Goal: Task Accomplishment & Management: Use online tool/utility

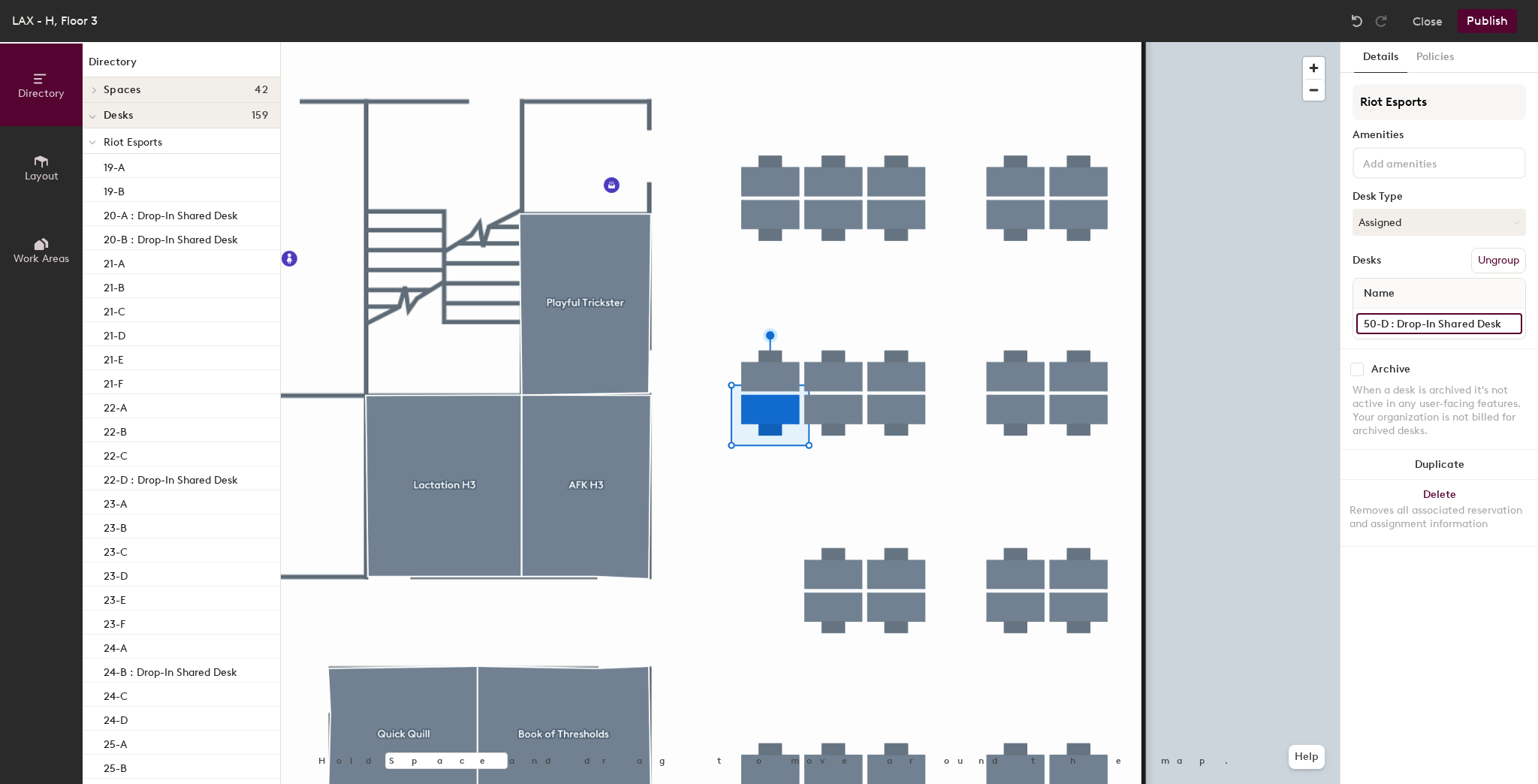
click at [1403, 318] on input "50-D : Drop-In Shared Desk" at bounding box center [1439, 323] width 166 height 21
type input "50-D"
click at [1471, 27] on button "Publish" at bounding box center [1486, 21] width 59 height 24
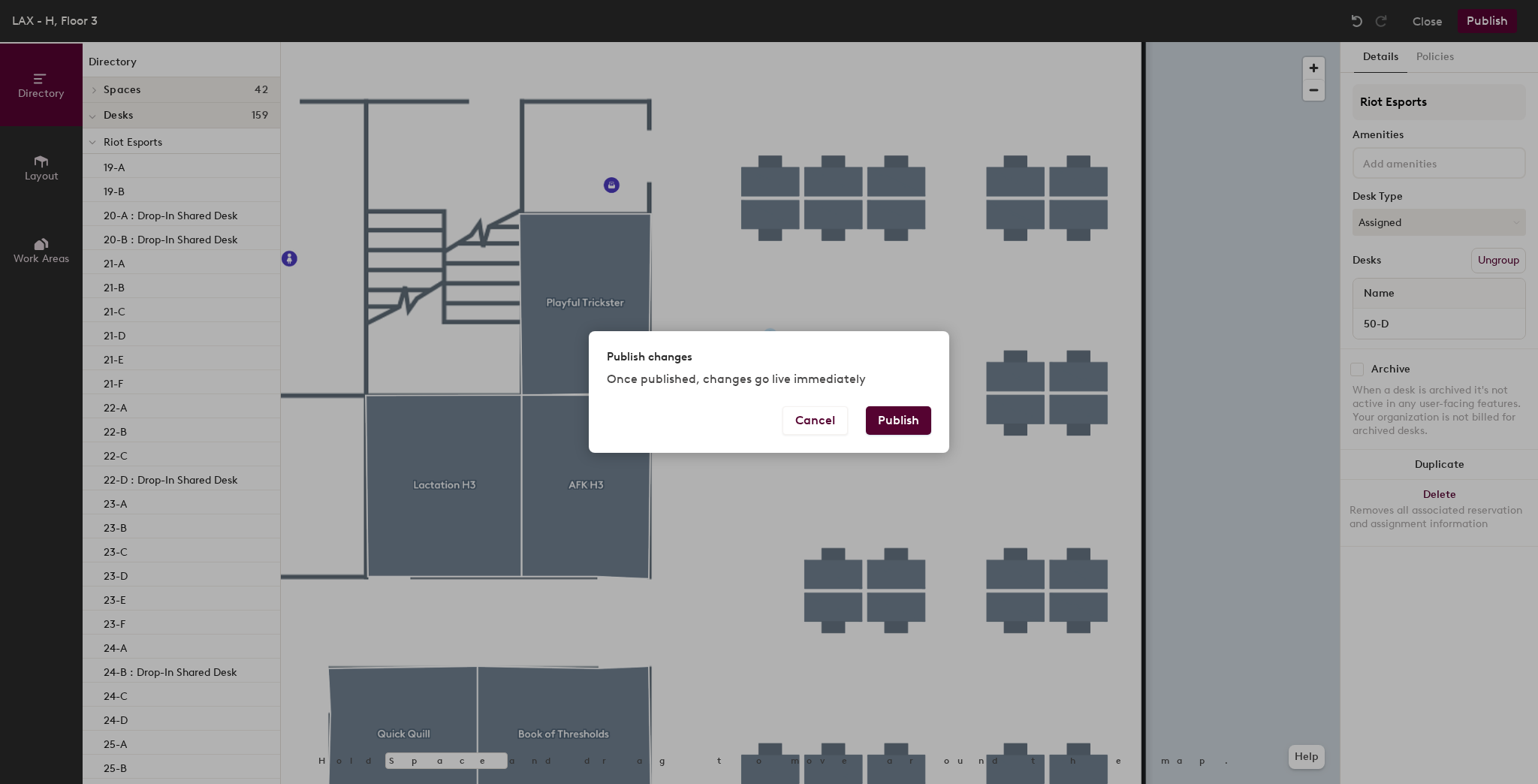
click at [901, 420] on button "Publish" at bounding box center [899, 420] width 65 height 28
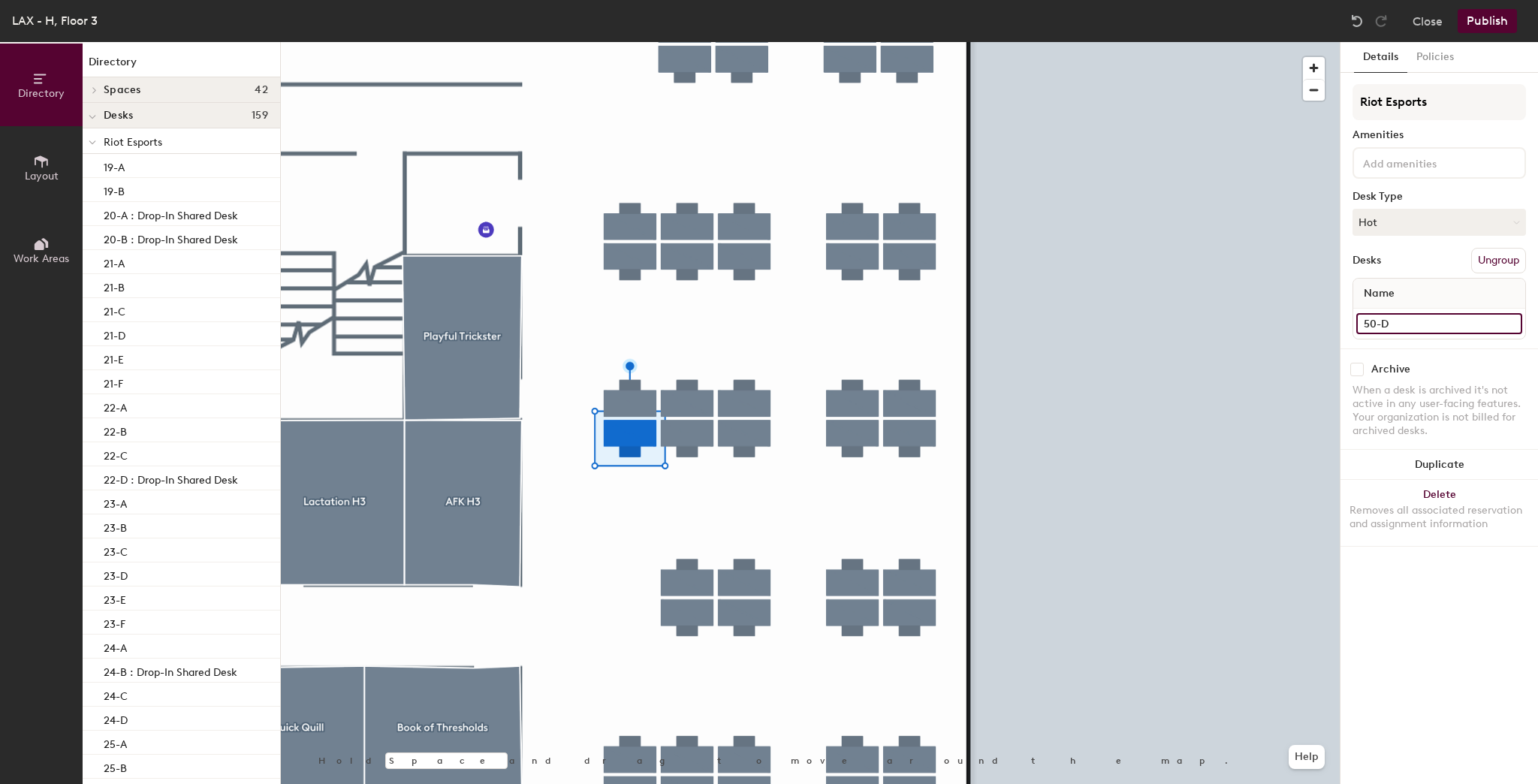
click at [1397, 318] on input "50-D" at bounding box center [1439, 323] width 166 height 21
type input "50-D : Drop-In Shared Desk"
click at [1385, 580] on div "Details Policies Riot Esports Amenities Desk Type Hot Desks Ungroup Name 50-D :…" at bounding box center [1439, 412] width 197 height 741
click at [1483, 27] on button "Publish" at bounding box center [1486, 21] width 59 height 24
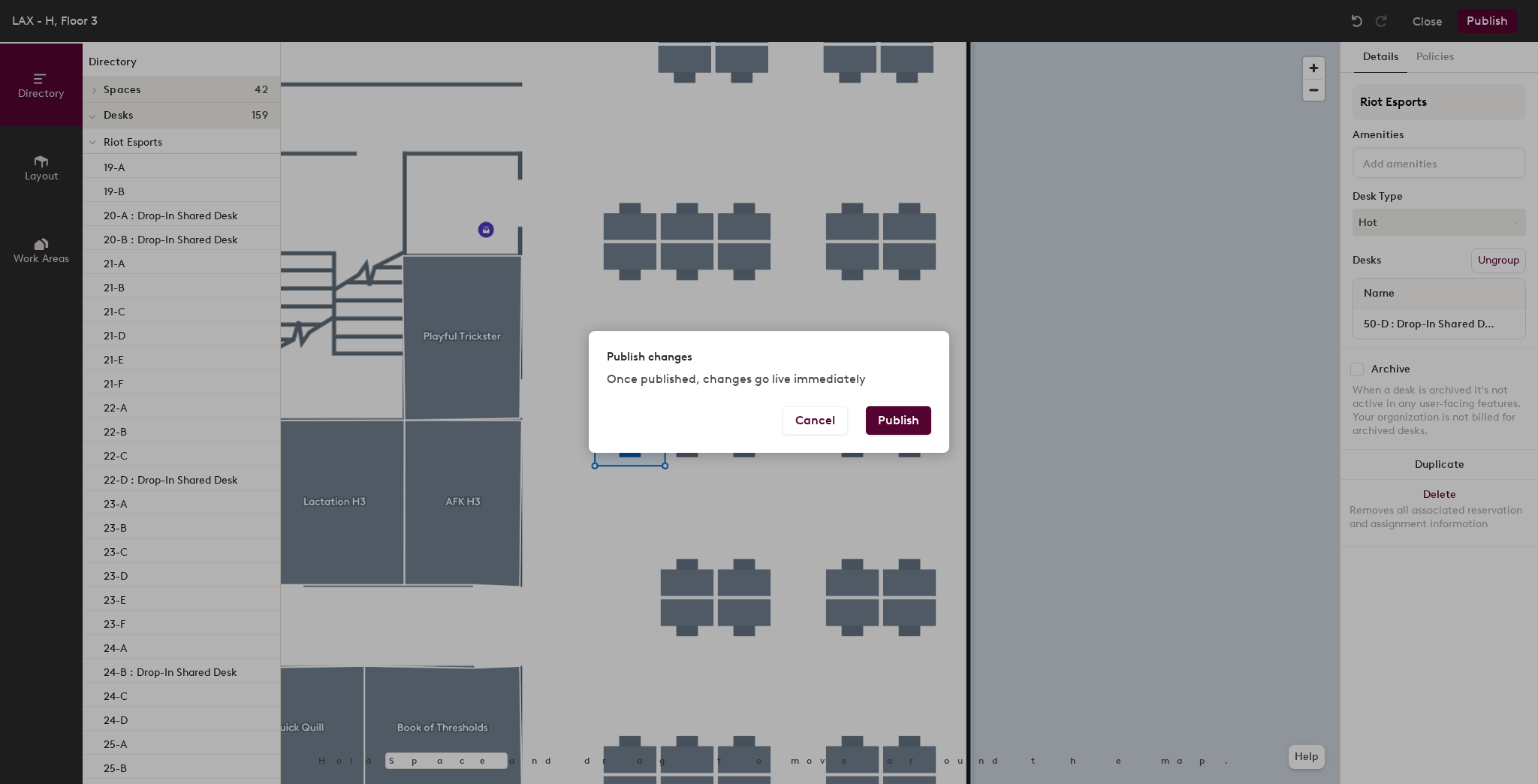
click at [889, 412] on button "Publish" at bounding box center [899, 420] width 65 height 28
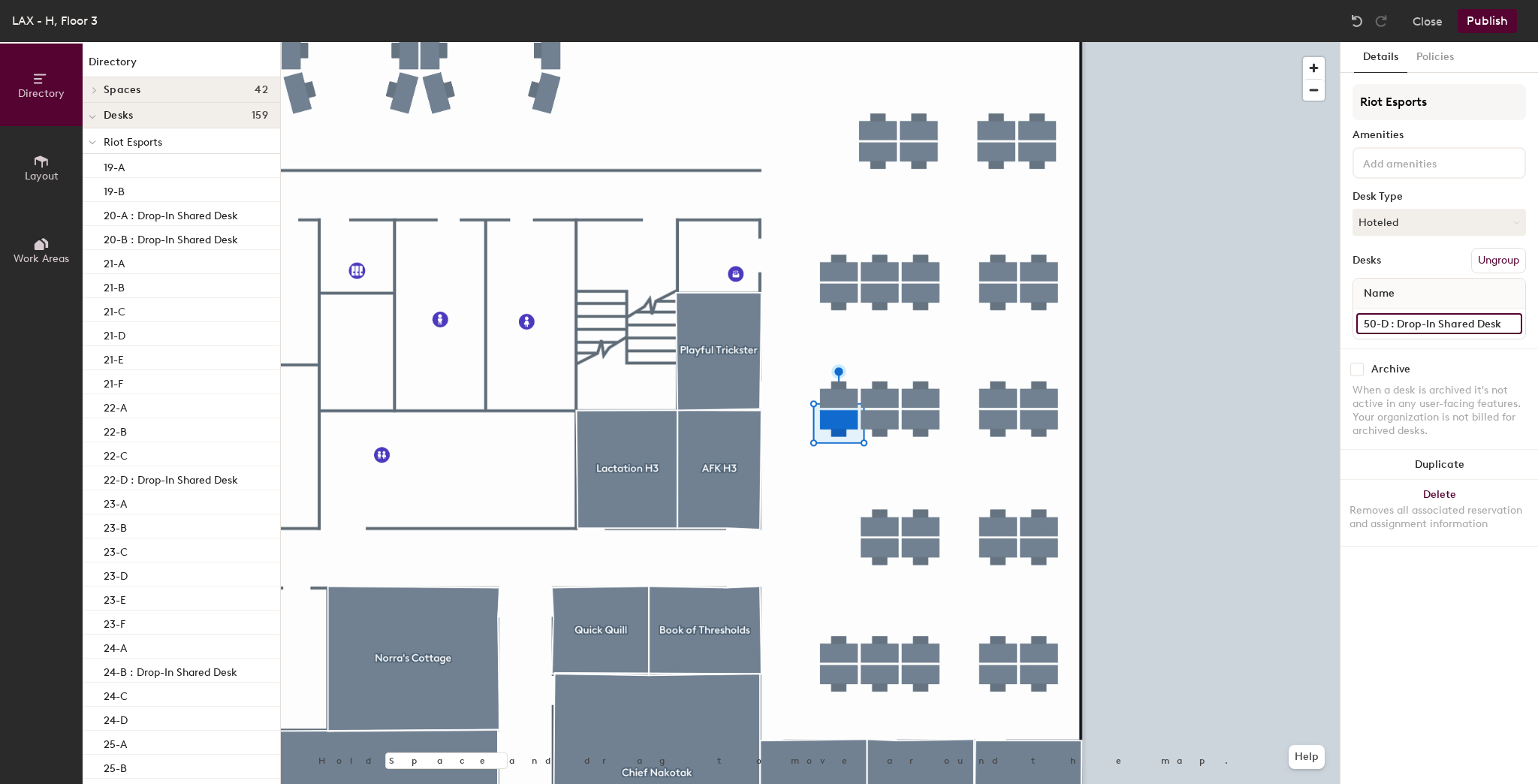
click at [1412, 328] on input "50-D : Drop-In Shared Desk" at bounding box center [1439, 323] width 166 height 21
click at [1426, 324] on input "50-D : Drop-In Shared Desk" at bounding box center [1439, 323] width 166 height 21
click at [1433, 322] on input "50-D : Drop-In Shared Desk" at bounding box center [1439, 323] width 166 height 21
type input "50-D : Book-Me Shared Desk"
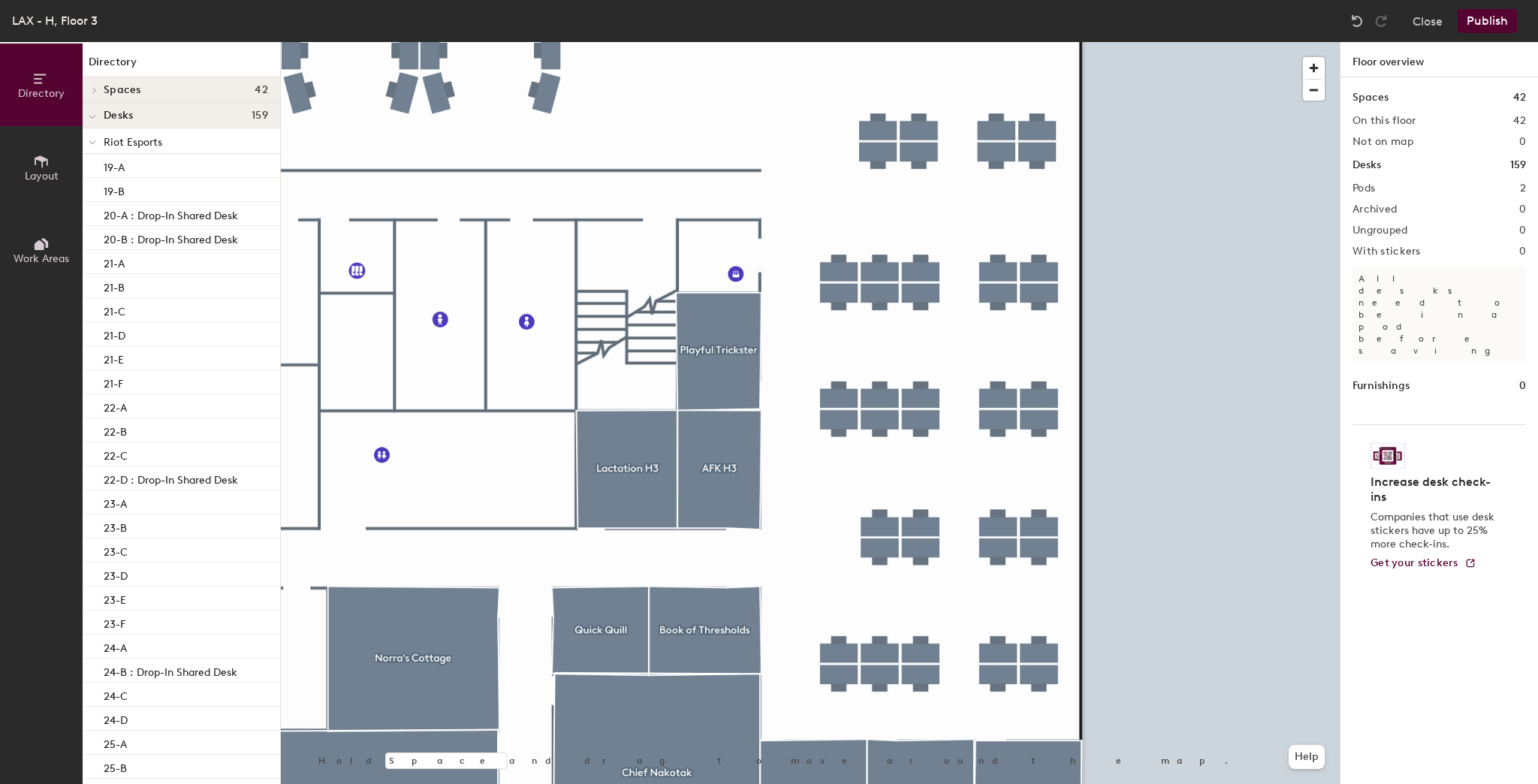
click at [1479, 21] on button "Publish" at bounding box center [1486, 21] width 59 height 24
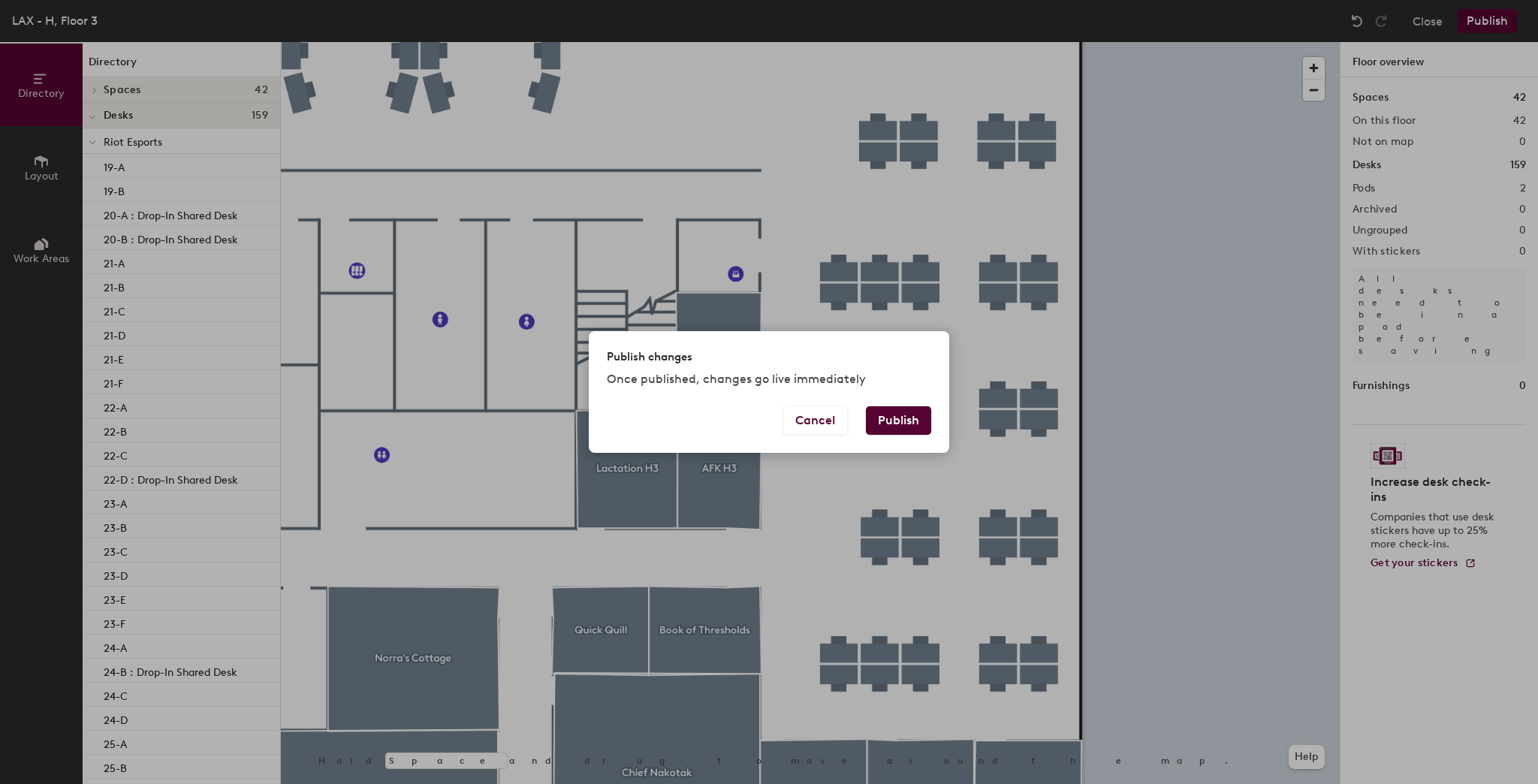
click at [900, 416] on button "Publish" at bounding box center [899, 420] width 65 height 28
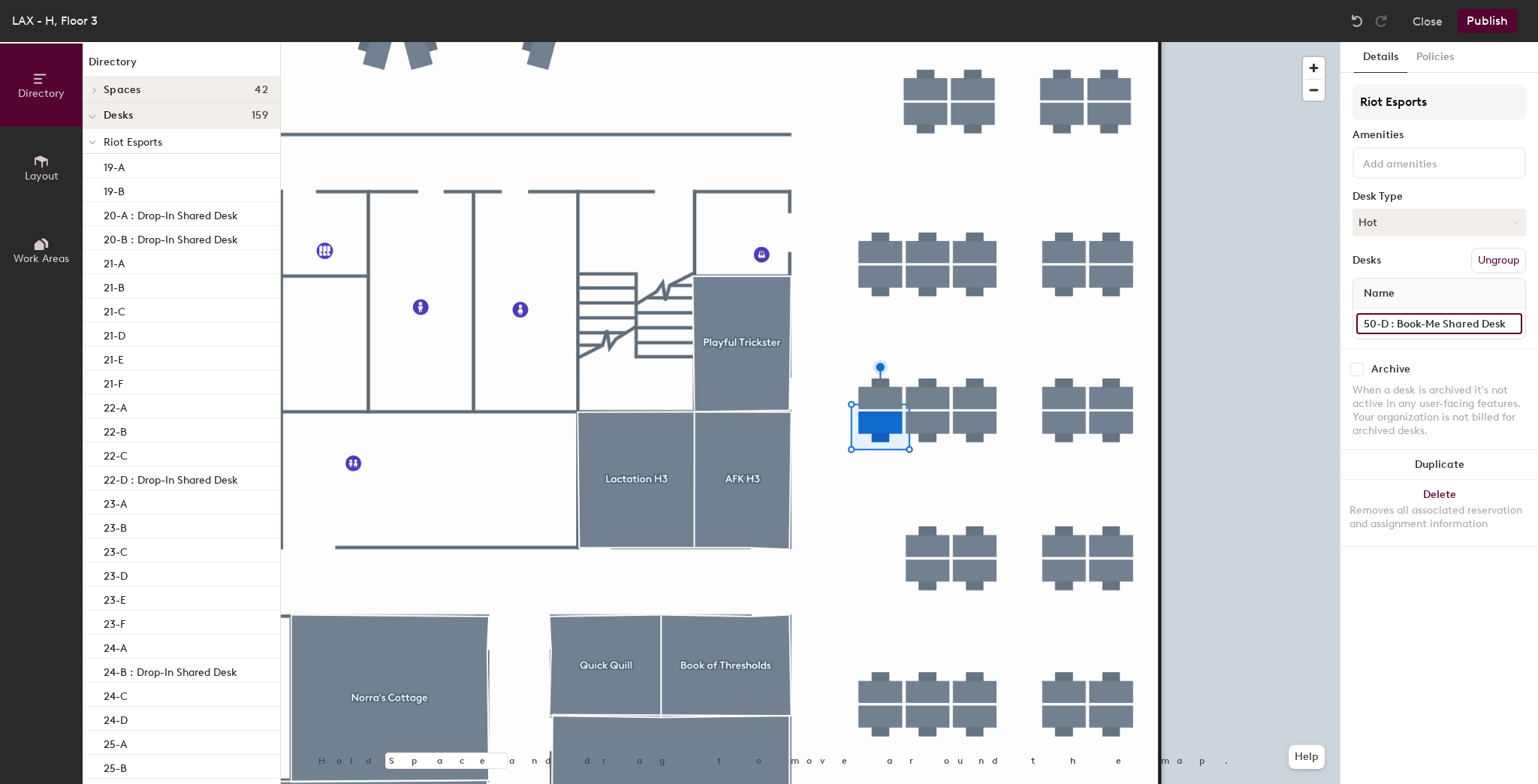
click at [1424, 318] on input "50-D : Book-Me Shared Desk" at bounding box center [1439, 323] width 166 height 21
click at [1430, 323] on input "50-D : Book-Me Shared Desk" at bounding box center [1439, 323] width 166 height 21
type input "50-D : Drio-In Shared Desk"
click at [1474, 23] on button "Publish" at bounding box center [1486, 21] width 59 height 24
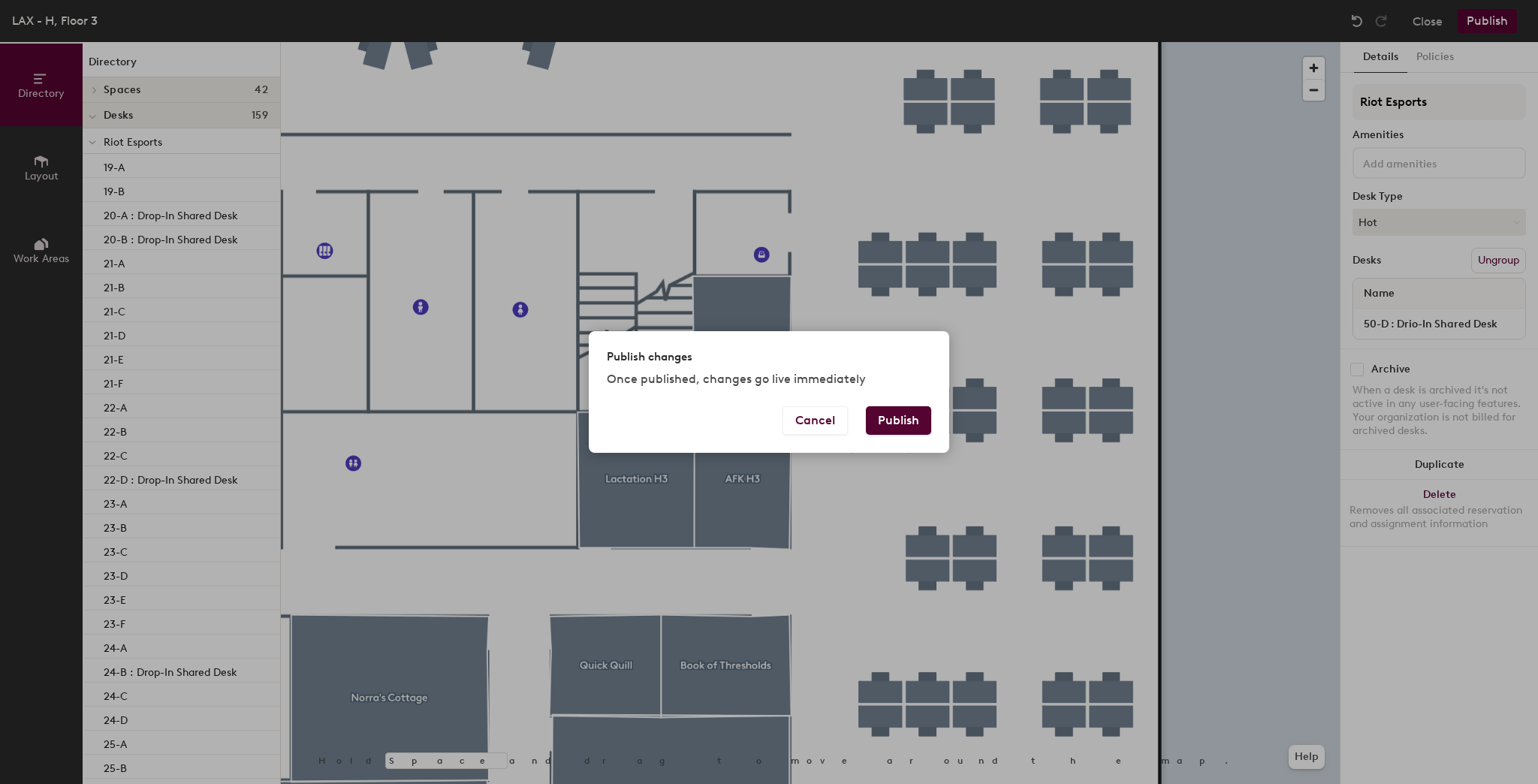
click at [874, 431] on button "Publish" at bounding box center [899, 420] width 65 height 28
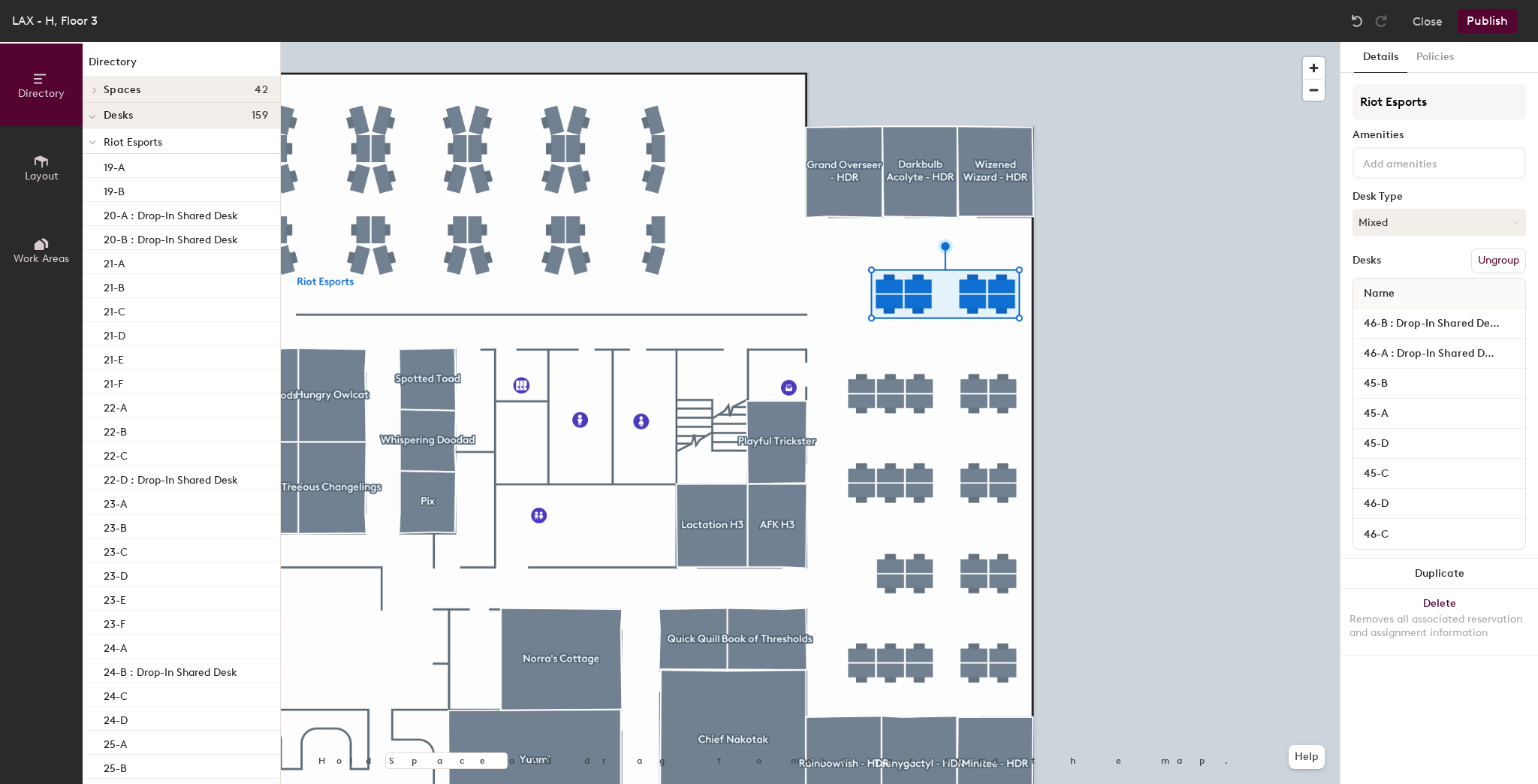
click at [1495, 262] on button "Ungroup" at bounding box center [1499, 260] width 55 height 26
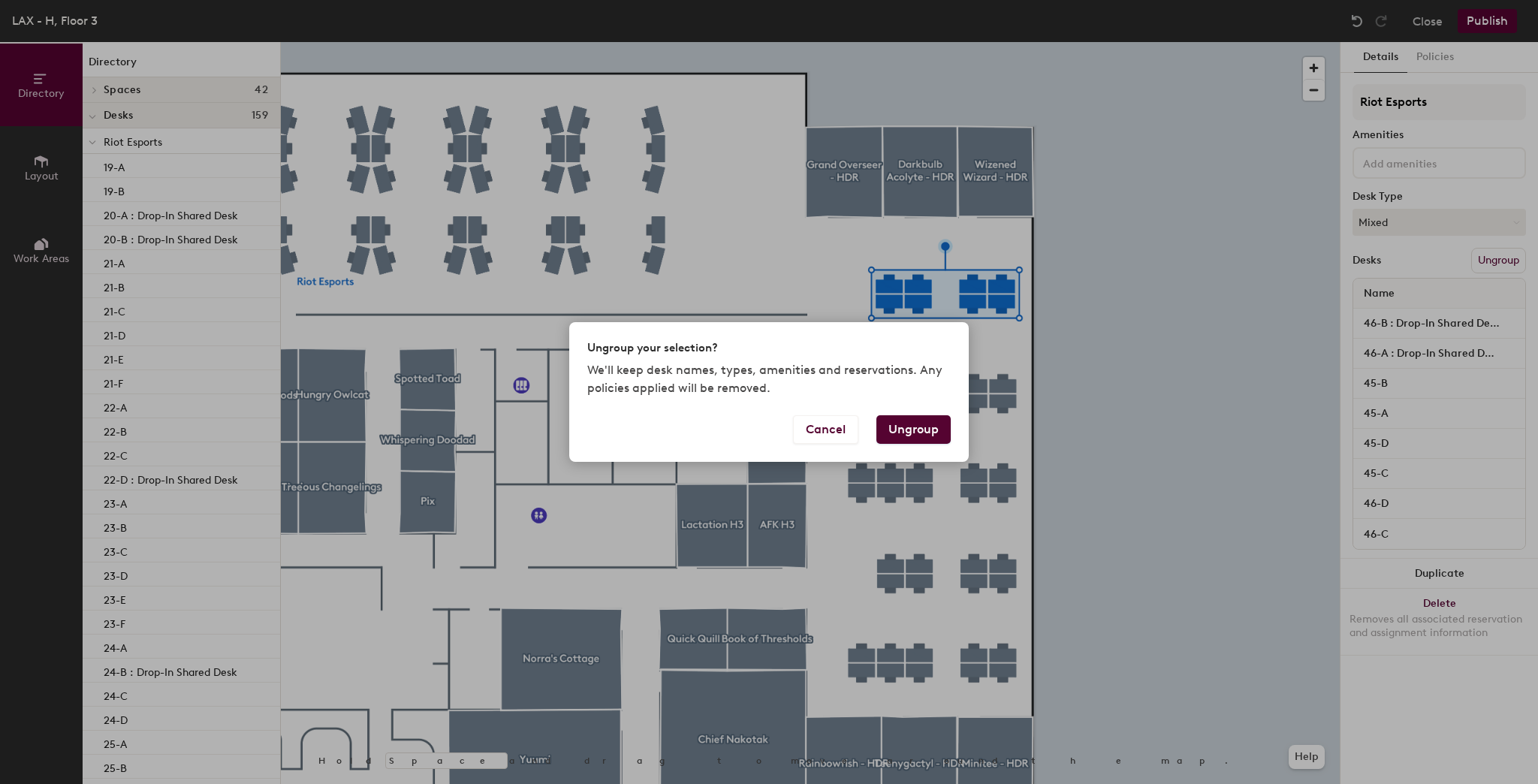
click at [925, 425] on button "Ungroup" at bounding box center [913, 430] width 74 height 28
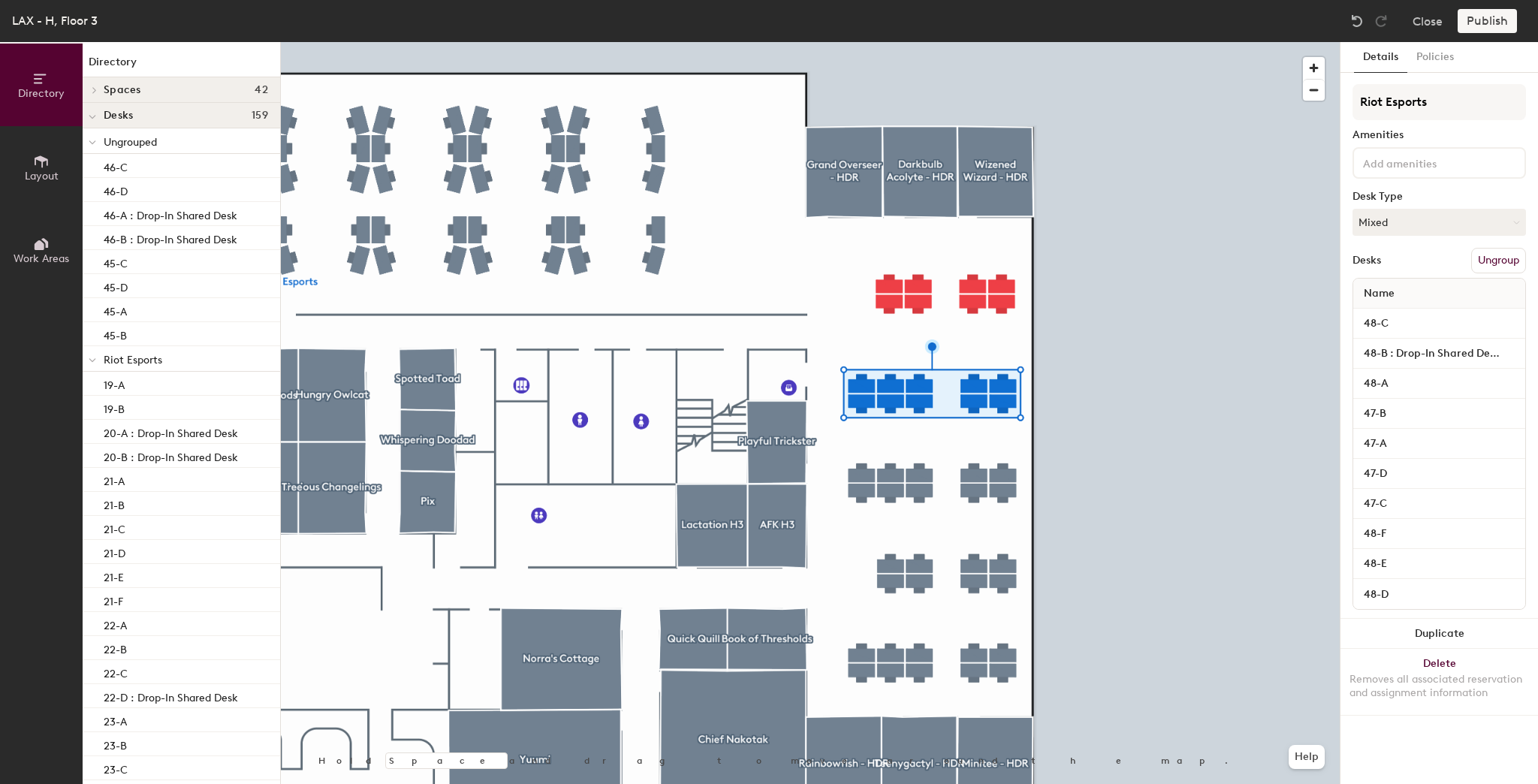
click at [1478, 262] on button "Ungroup" at bounding box center [1499, 260] width 55 height 26
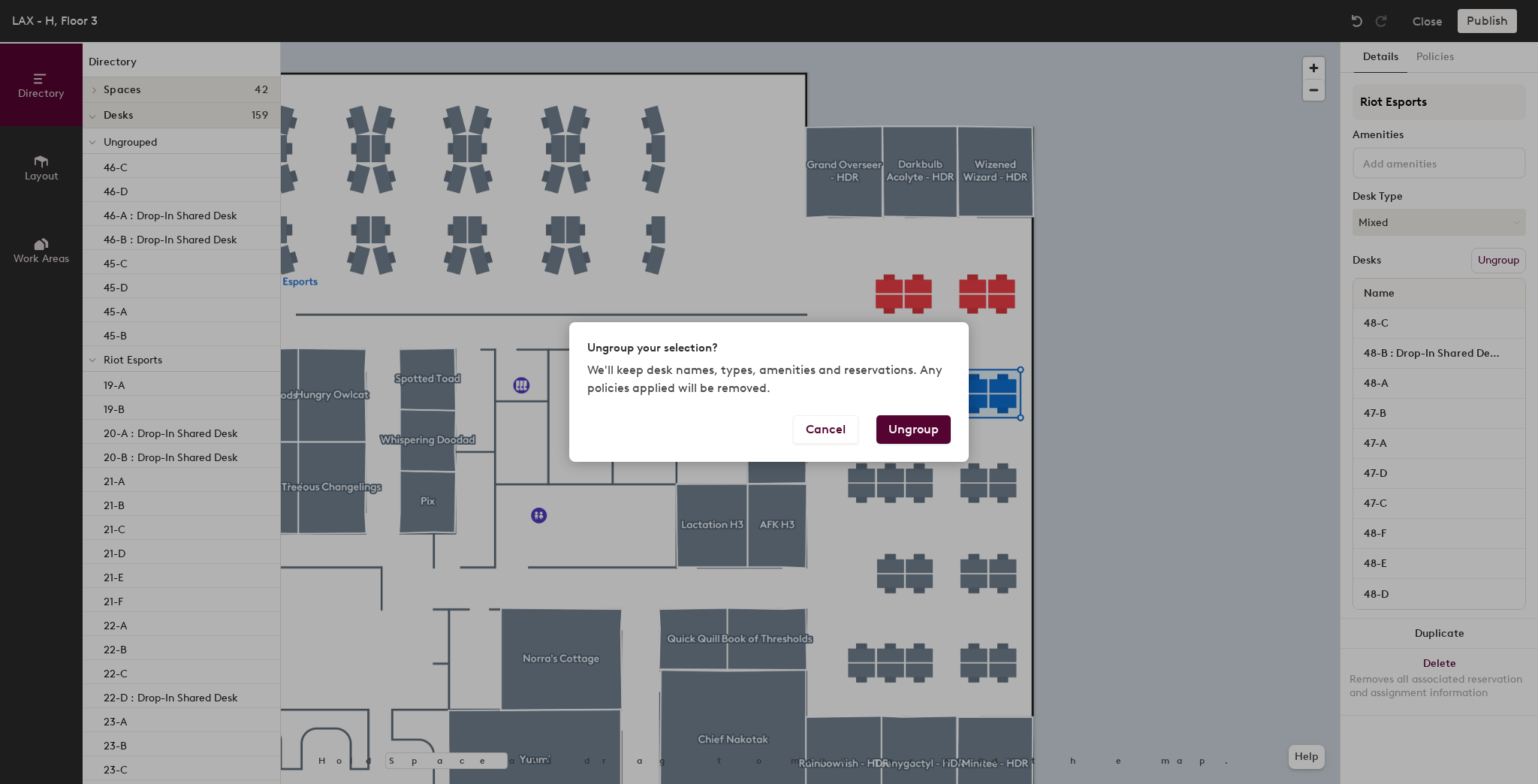
click at [934, 430] on button "Ungroup" at bounding box center [913, 430] width 74 height 28
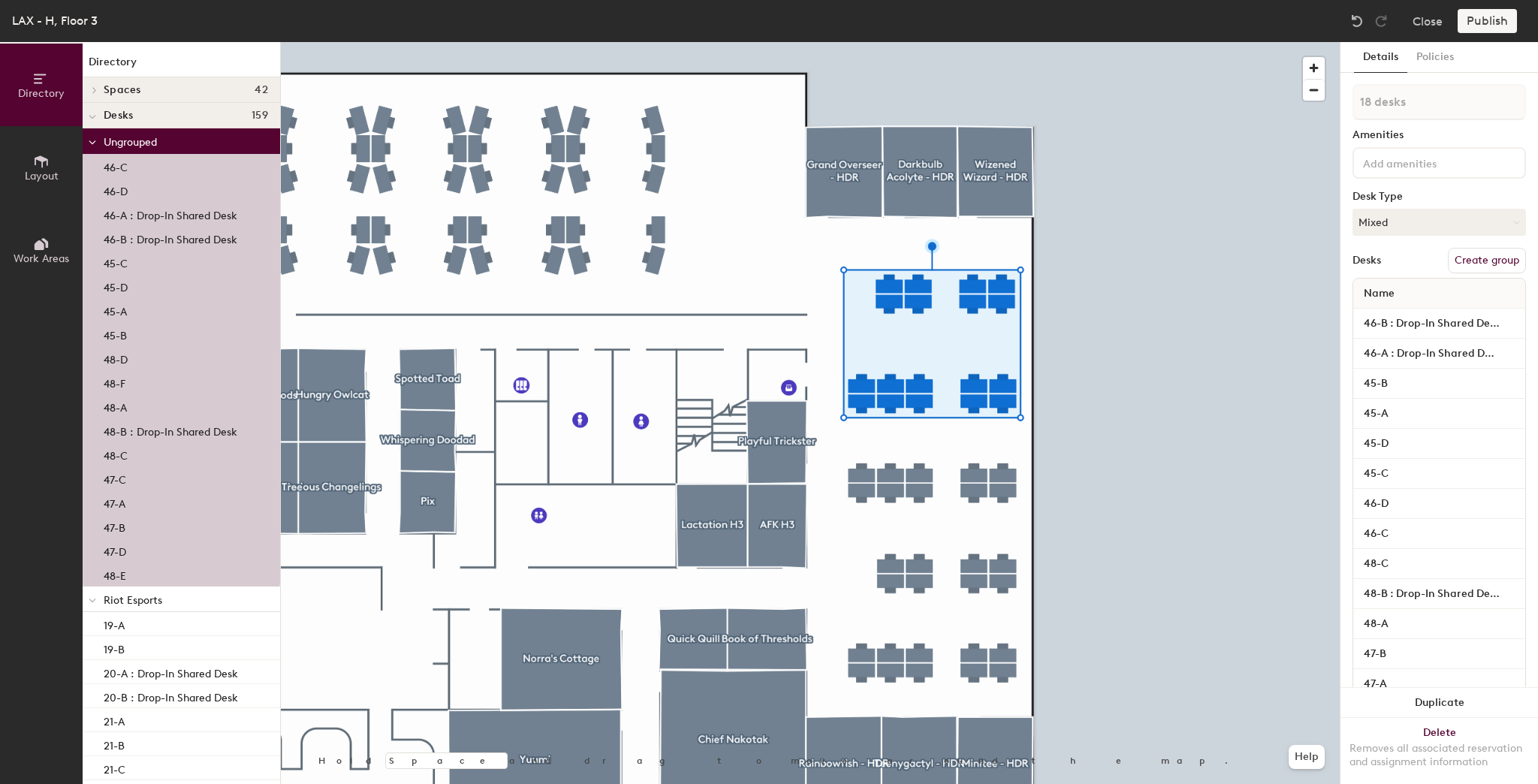
click at [1469, 255] on button "Create group" at bounding box center [1486, 260] width 78 height 26
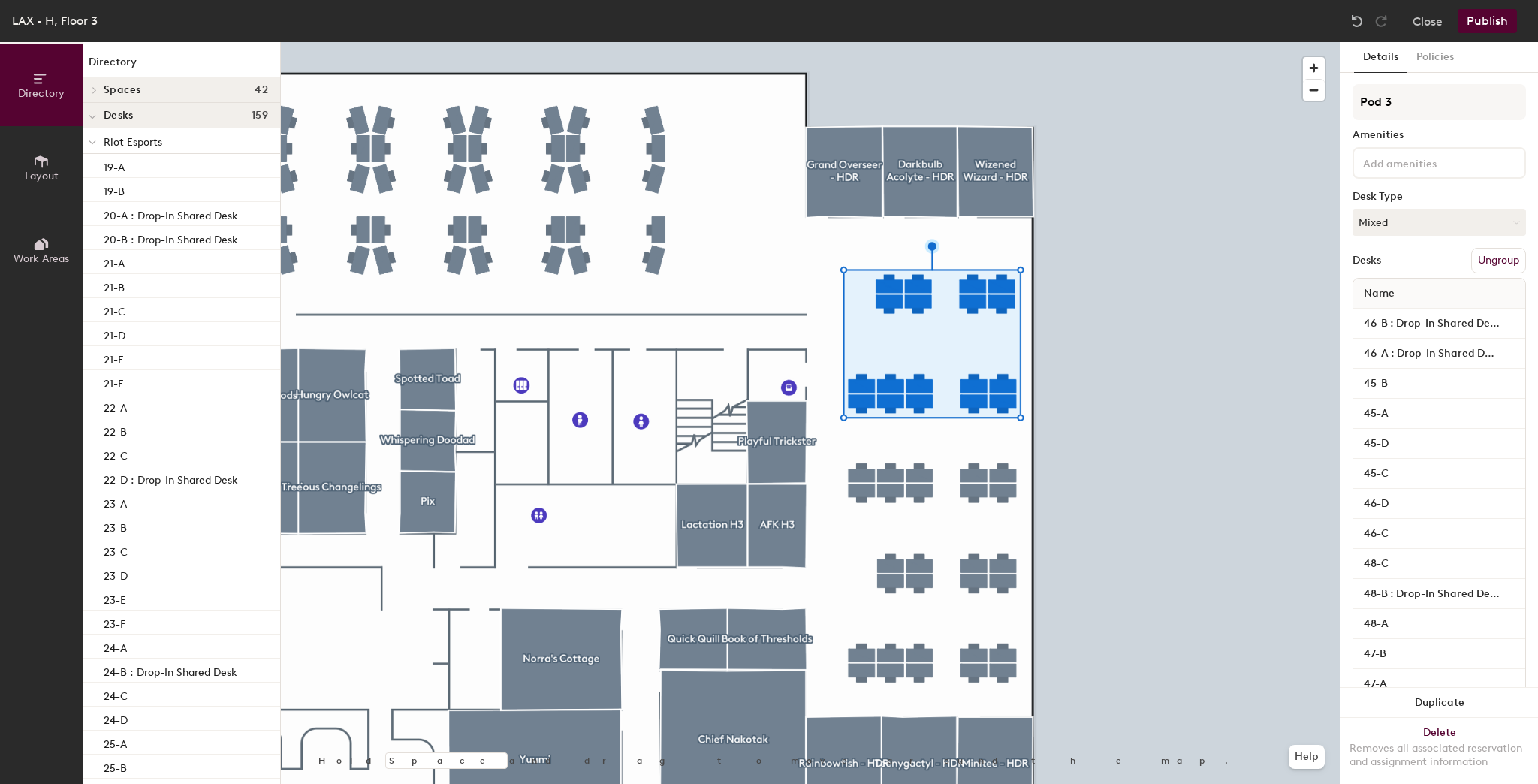
click at [1327, 108] on div "Directory Layout Work Areas Directory Spaces 42 AFK H3 Ava Achiever Bandlewoods…" at bounding box center [769, 412] width 1538 height 741
type input "Test group 1"
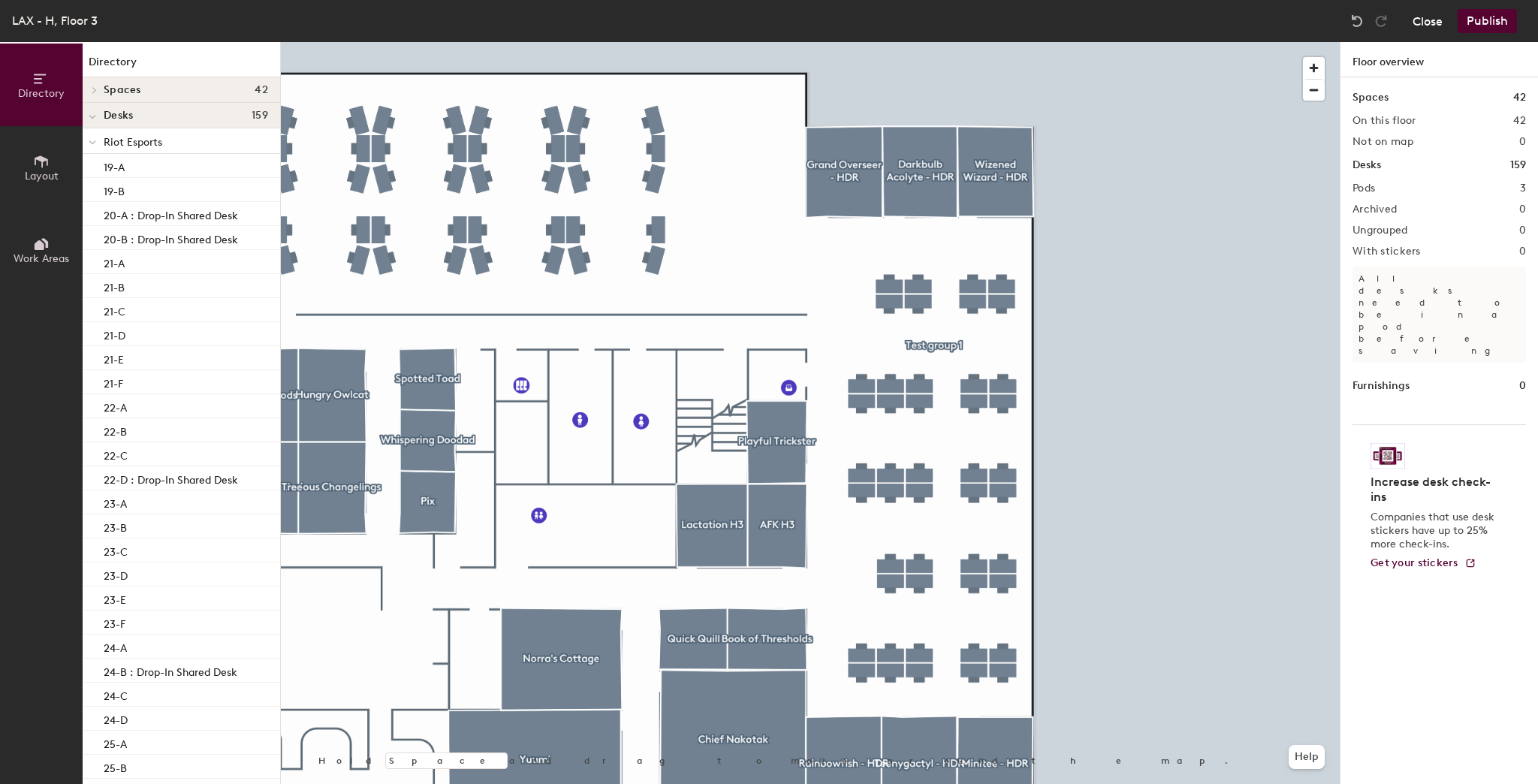
click at [1433, 24] on button "Close" at bounding box center [1428, 21] width 30 height 24
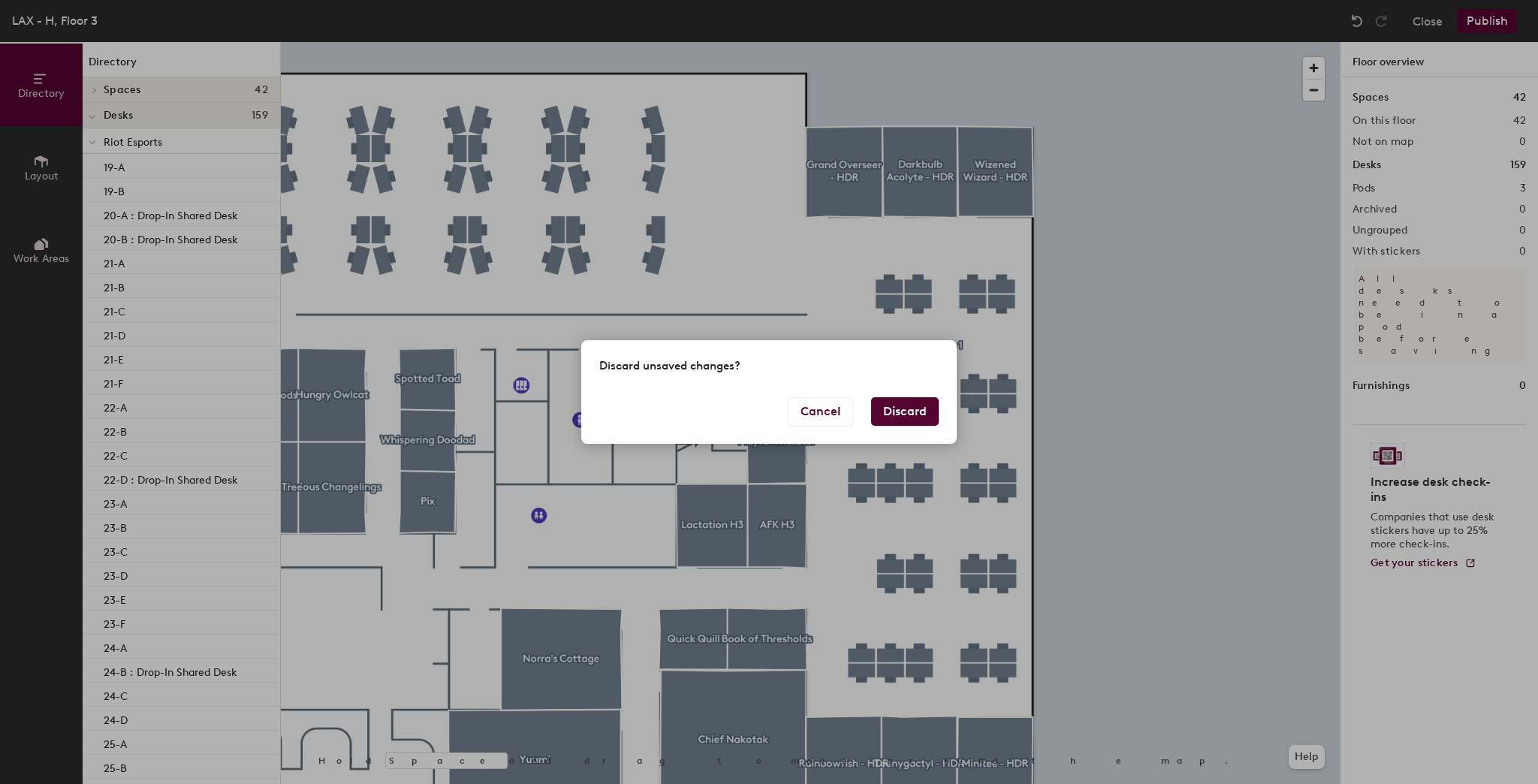
click at [916, 409] on button "Discard" at bounding box center [904, 411] width 68 height 28
